Goal: Obtain resource: Obtain resource

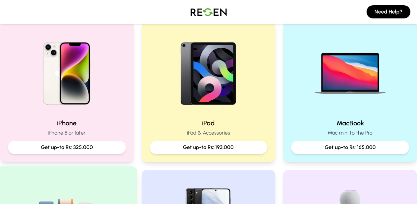
scroll to position [141, 0]
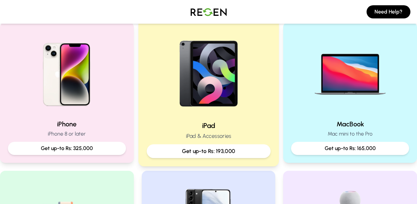
click at [215, 129] on h2 "iPad" at bounding box center [209, 126] width 124 height 10
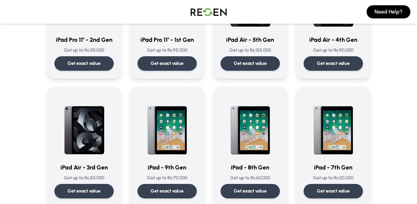
scroll to position [227, 0]
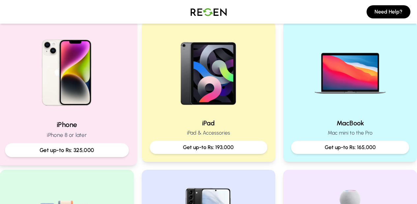
scroll to position [160, 0]
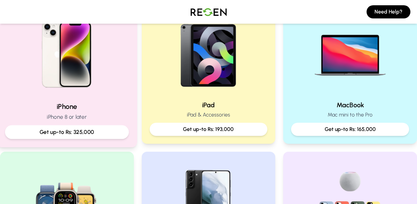
click at [84, 133] on p "Get up-to Rs: 325,000" at bounding box center [67, 132] width 113 height 8
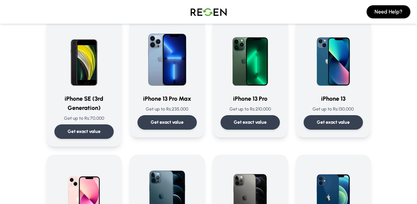
scroll to position [314, 0]
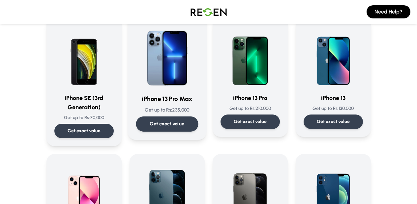
click at [171, 126] on p "Get exact value" at bounding box center [167, 124] width 35 height 7
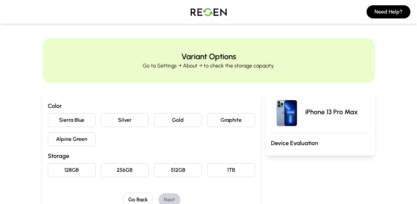
click at [172, 126] on button "Gold" at bounding box center [178, 120] width 48 height 14
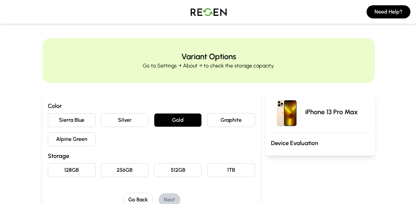
click at [227, 173] on button "1TB" at bounding box center [231, 170] width 48 height 14
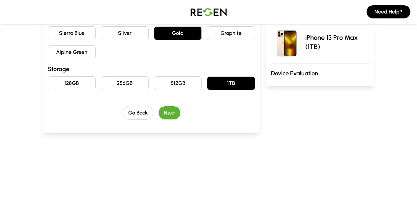
scroll to position [89, 0]
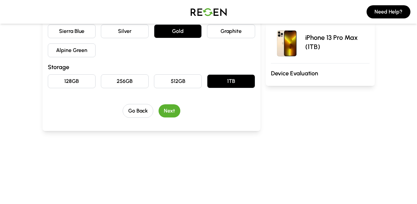
click at [164, 110] on button "Next" at bounding box center [169, 110] width 22 height 13
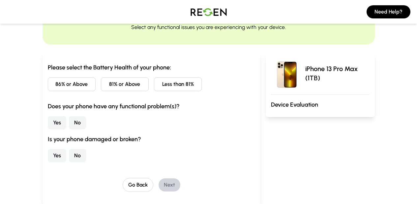
scroll to position [38, 0]
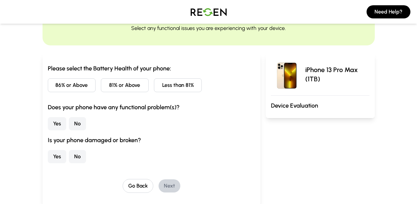
click at [131, 87] on button "81% or Above" at bounding box center [125, 85] width 48 height 14
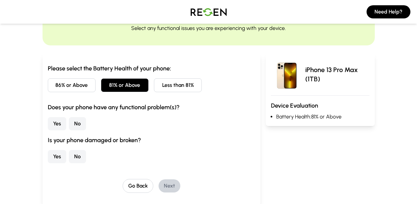
click at [75, 124] on button "No" at bounding box center [77, 123] width 17 height 13
click at [77, 158] on button "No" at bounding box center [77, 156] width 17 height 13
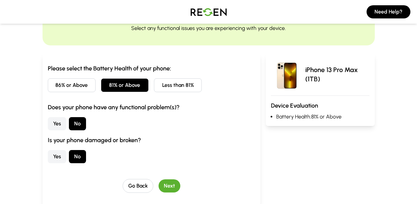
click at [168, 187] on button "Next" at bounding box center [169, 185] width 22 height 13
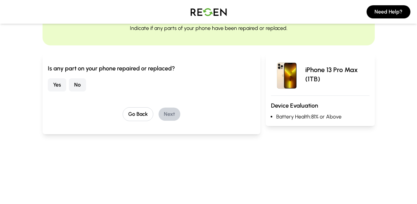
click at [77, 85] on button "No" at bounding box center [77, 84] width 17 height 13
click at [167, 116] on button "Next" at bounding box center [169, 114] width 22 height 13
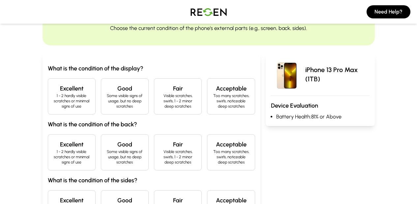
click at [78, 101] on p "1 - 2 hardly visible scratches or minimal signs of use" at bounding box center [71, 101] width 37 height 16
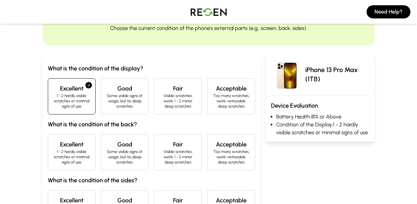
click at [78, 156] on p "1 - 2 hardly visible scratches or minimal signs of use" at bounding box center [71, 157] width 37 height 16
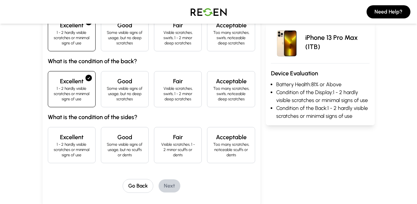
scroll to position [101, 0]
click at [74, 138] on h4 "Excellent" at bounding box center [71, 136] width 37 height 9
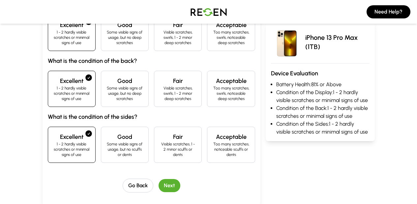
click at [170, 186] on button "Next" at bounding box center [169, 185] width 22 height 13
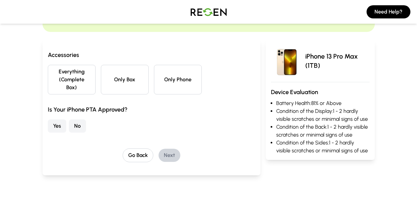
scroll to position [47, 0]
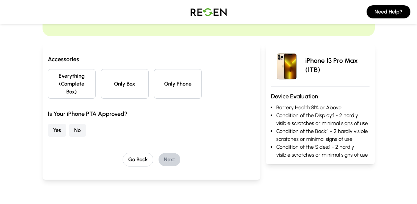
click at [77, 87] on button "Everything (Complete Box)" at bounding box center [72, 84] width 48 height 30
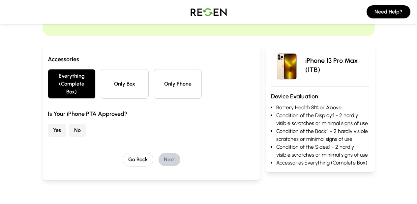
click at [58, 129] on button "Yes" at bounding box center [57, 130] width 18 height 13
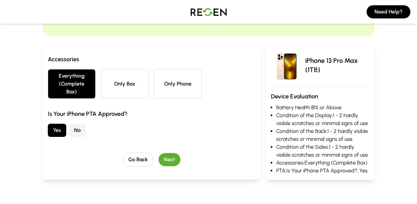
click at [168, 158] on button "Next" at bounding box center [169, 159] width 22 height 13
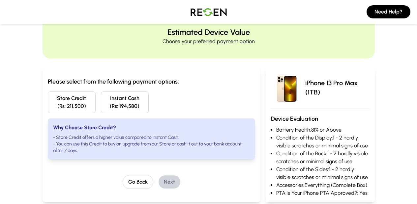
scroll to position [0, 0]
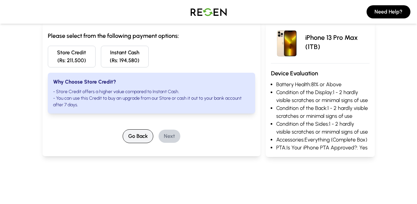
click at [136, 135] on button "Go Back" at bounding box center [138, 136] width 31 height 14
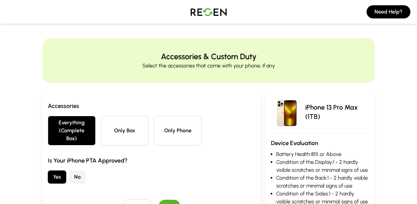
click at [80, 178] on button "No" at bounding box center [77, 177] width 17 height 13
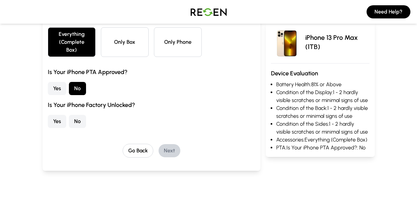
scroll to position [89, 0]
click at [57, 118] on button "Yes" at bounding box center [57, 121] width 18 height 13
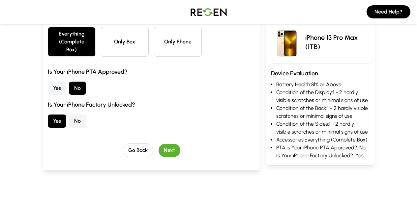
click at [166, 152] on button "Next" at bounding box center [169, 150] width 22 height 13
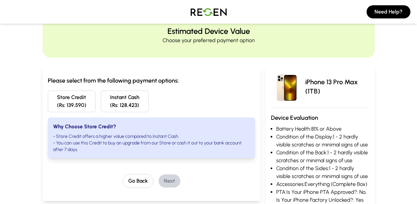
scroll to position [21, 0]
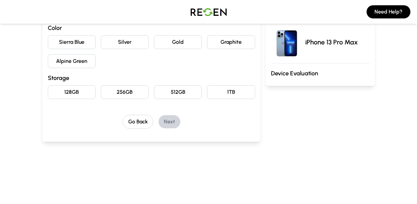
scroll to position [78, 0]
click at [235, 95] on button "1TB" at bounding box center [231, 92] width 48 height 14
